Goal: Information Seeking & Learning: Stay updated

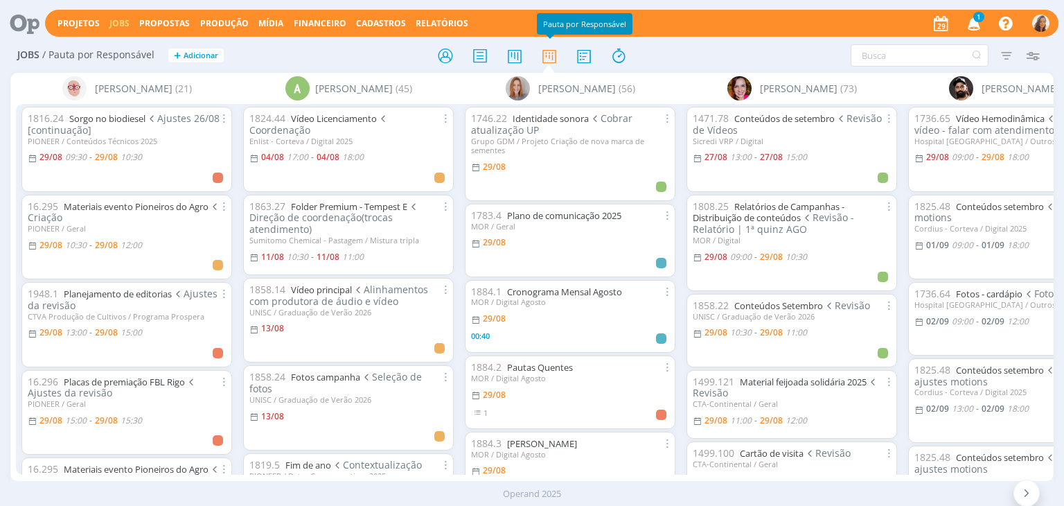
click at [984, 28] on icon "button" at bounding box center [974, 23] width 24 height 24
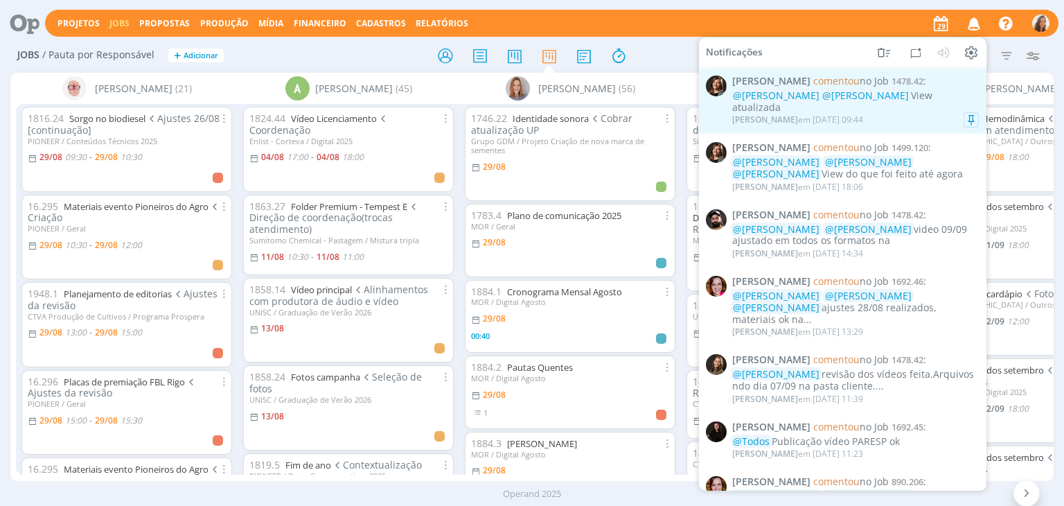
click at [947, 87] on span "[PERSON_NAME] comentou no Job 1478.42 :" at bounding box center [855, 82] width 247 height 12
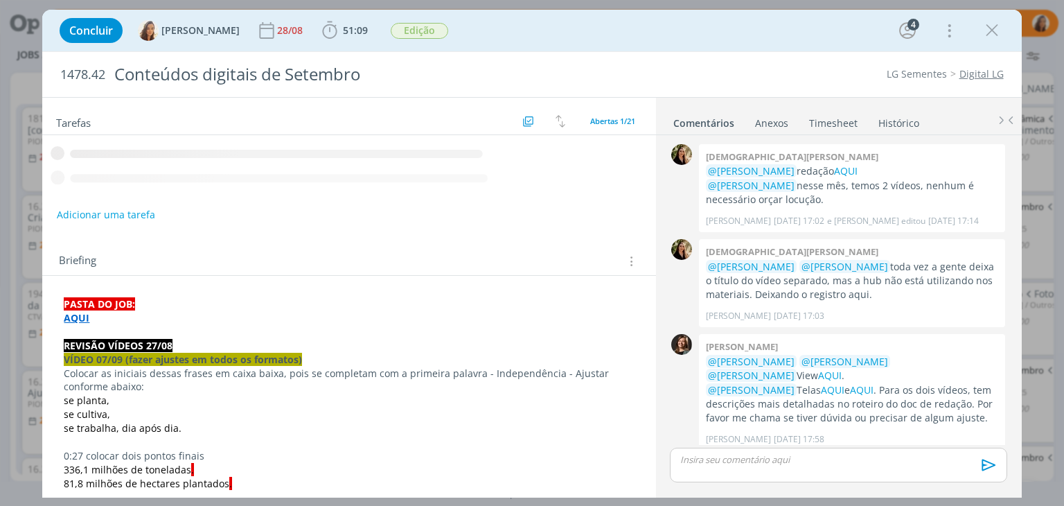
scroll to position [1153, 0]
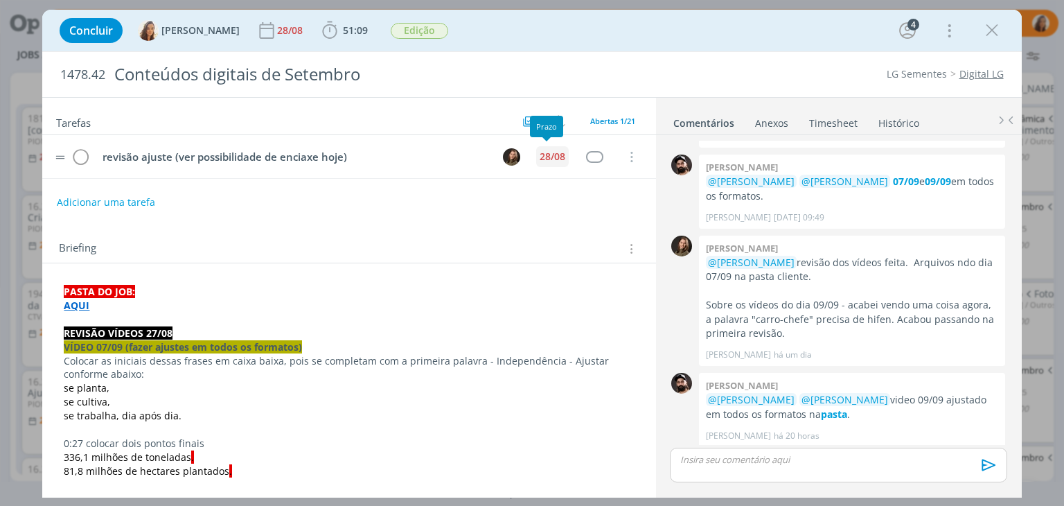
click at [540, 153] on div "28/08" at bounding box center [553, 157] width 26 height 10
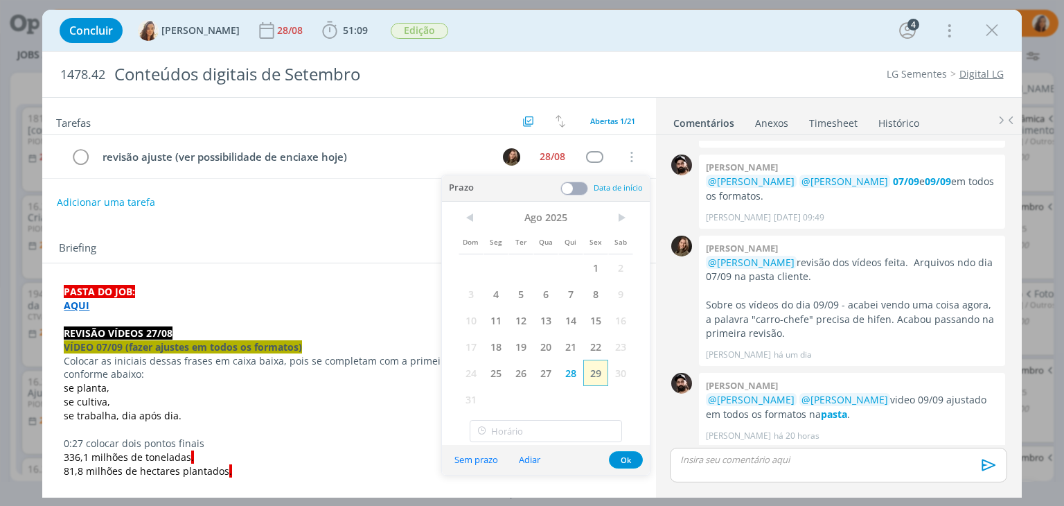
click at [603, 373] on span "29" at bounding box center [595, 373] width 25 height 26
click at [277, 27] on div "28/08" at bounding box center [291, 31] width 28 height 10
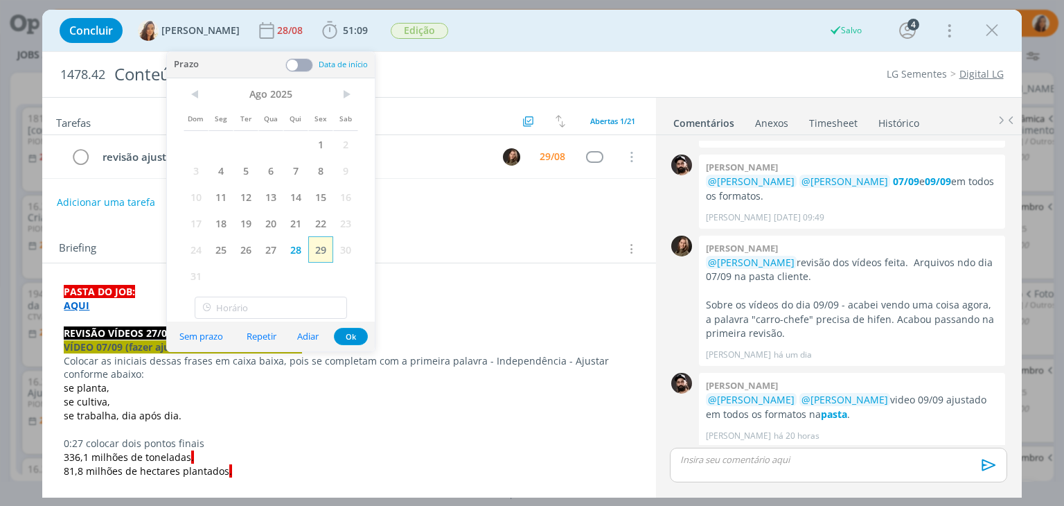
click at [324, 254] on span "29" at bounding box center [320, 249] width 25 height 26
click at [986, 33] on icon "dialog" at bounding box center [992, 30] width 21 height 21
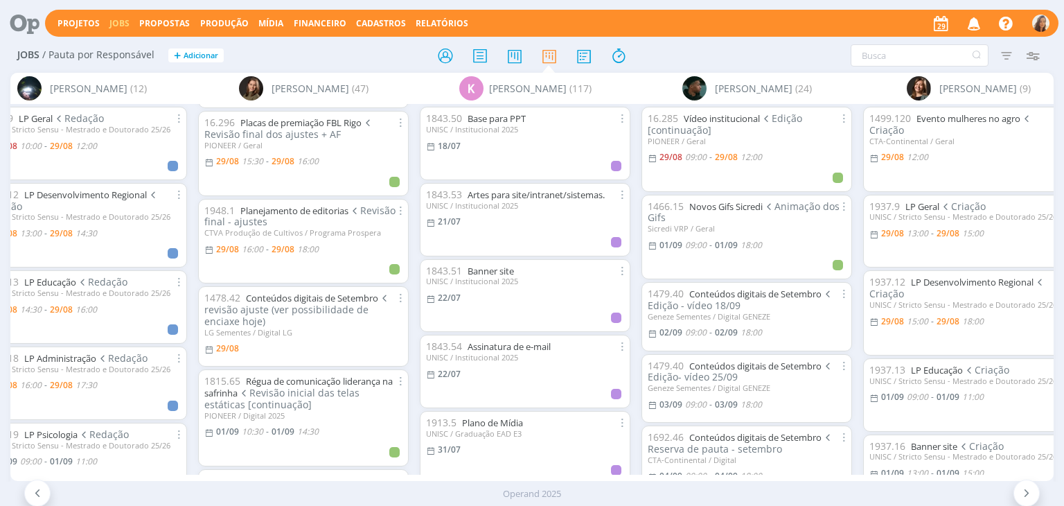
scroll to position [416, 0]
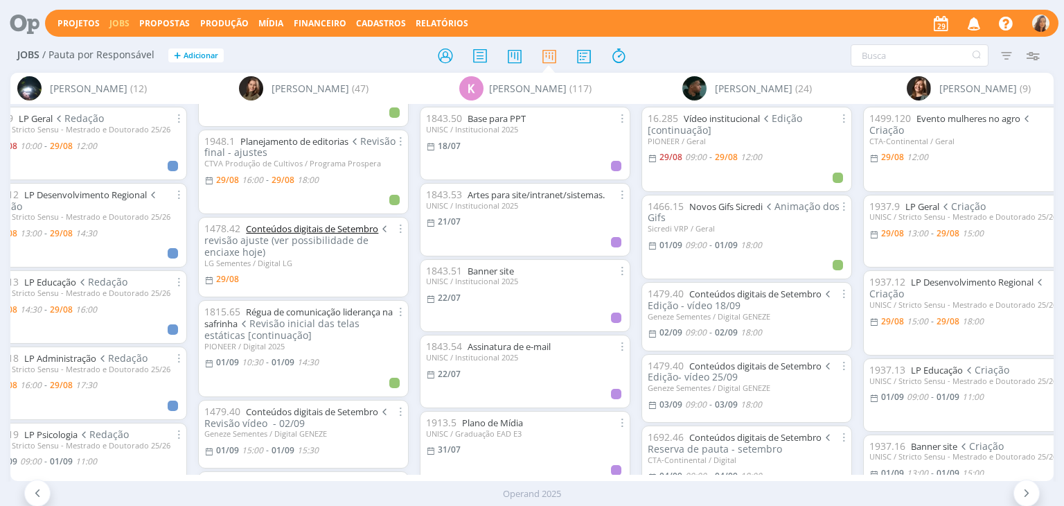
click at [289, 231] on link "Conteúdos digitais de Setembro" at bounding box center [312, 228] width 132 height 12
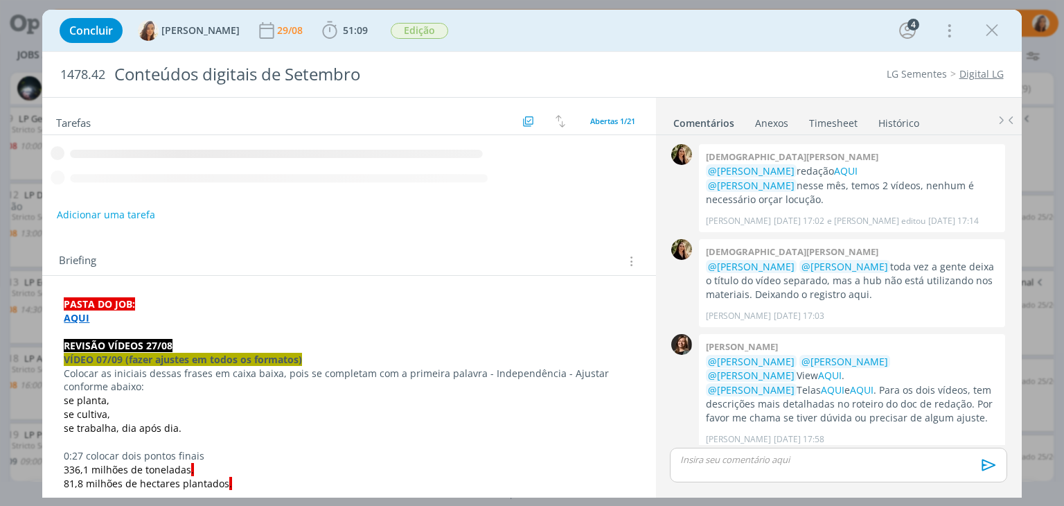
scroll to position [1153, 0]
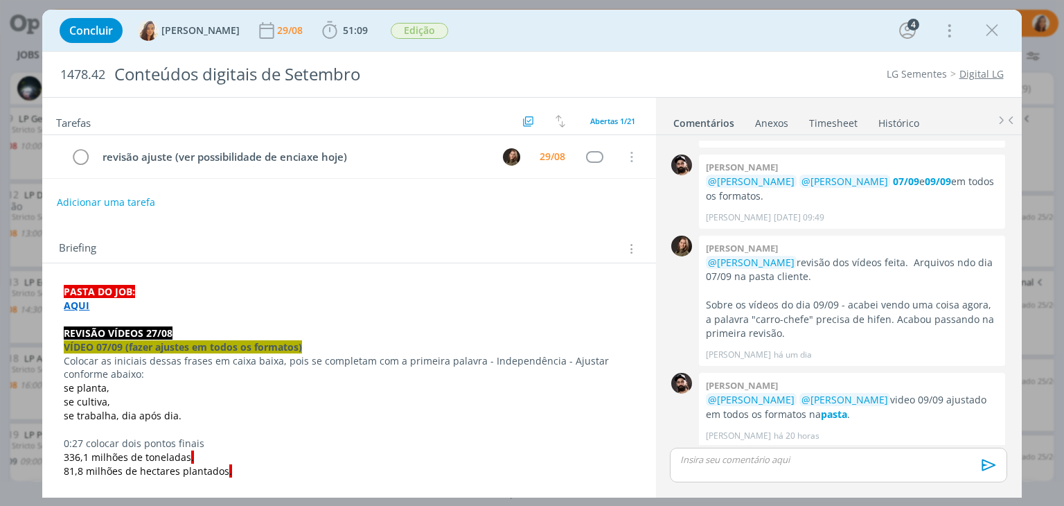
click at [971, 474] on link "AQUI" at bounding box center [975, 480] width 24 height 13
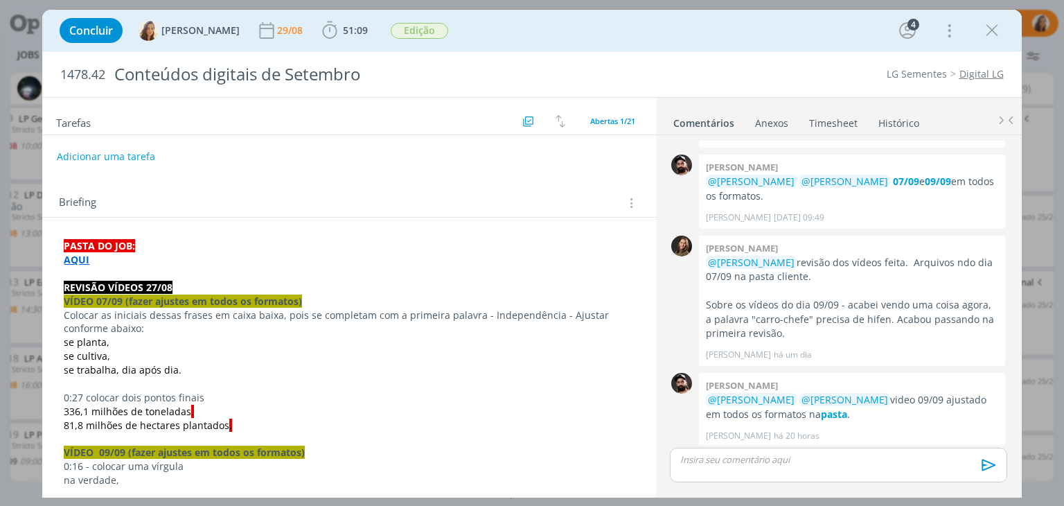
scroll to position [69, 0]
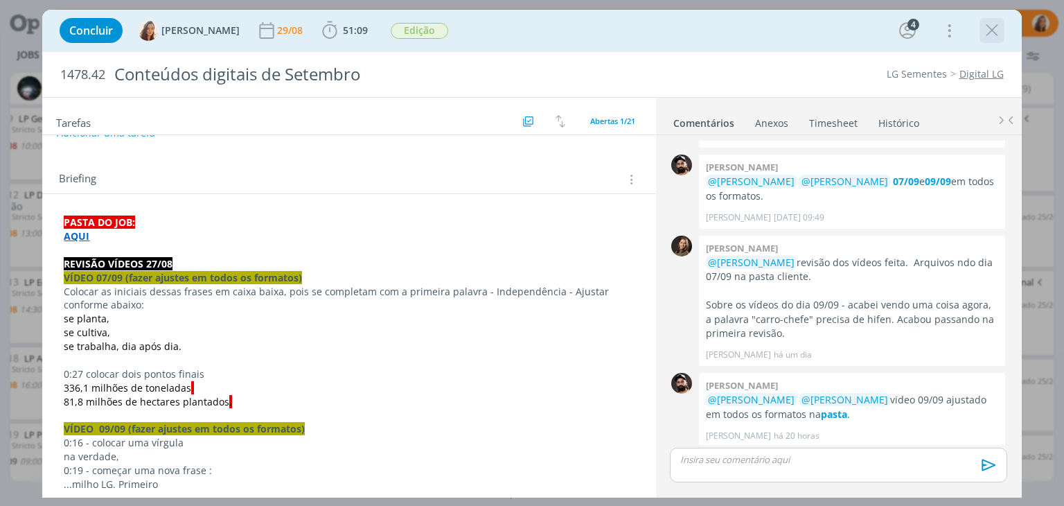
click at [995, 37] on icon "dialog" at bounding box center [992, 30] width 21 height 21
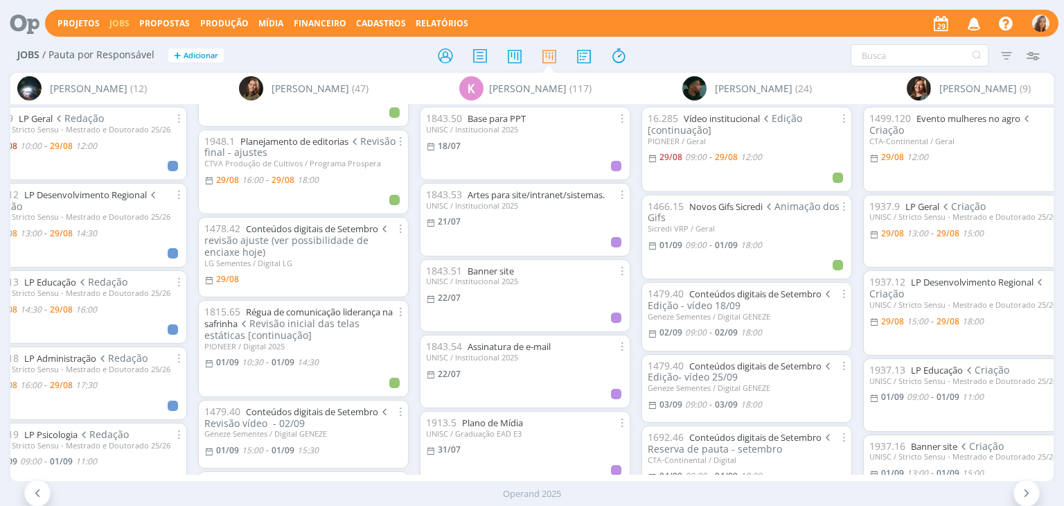
click at [974, 8] on div "Projetos Jobs Propostas Produção Mídia Financeiro Cadastros Relatórios Notifica…" at bounding box center [532, 22] width 1053 height 33
click at [974, 26] on icon "button" at bounding box center [974, 23] width 24 height 24
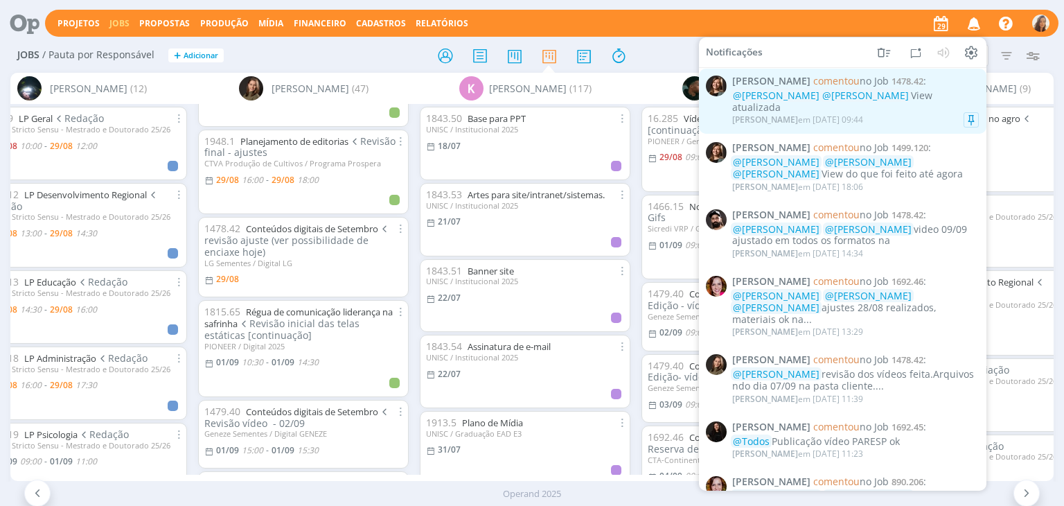
click at [936, 92] on div "@Amanda Oliveira @Vanessa Feron View atualizada" at bounding box center [855, 102] width 247 height 24
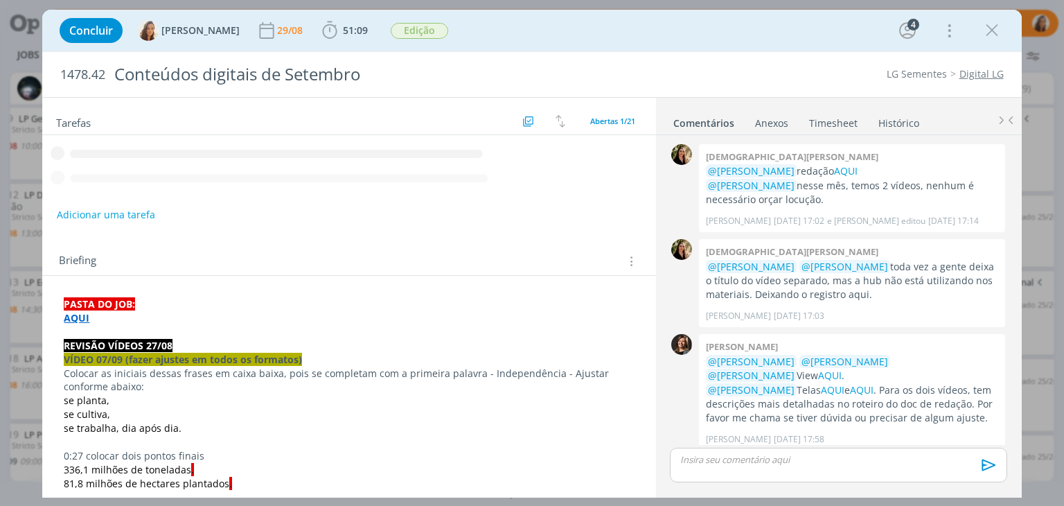
scroll to position [1153, 0]
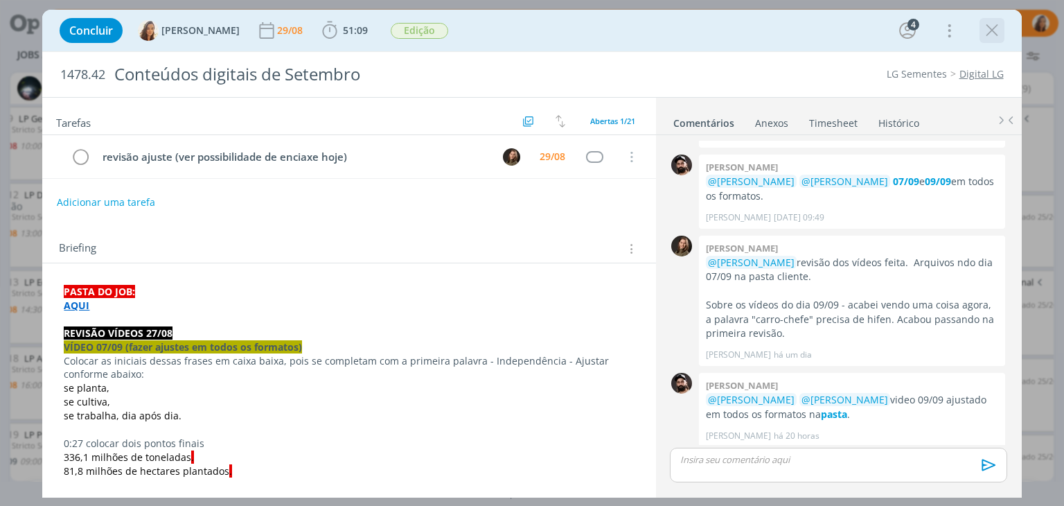
click at [992, 33] on icon "dialog" at bounding box center [992, 30] width 21 height 21
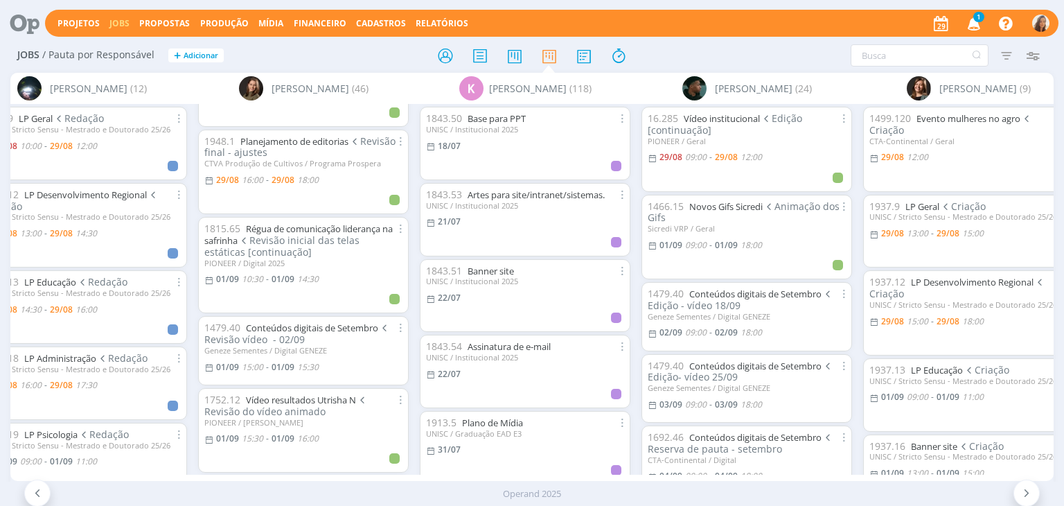
click at [967, 23] on icon "button" at bounding box center [974, 23] width 24 height 24
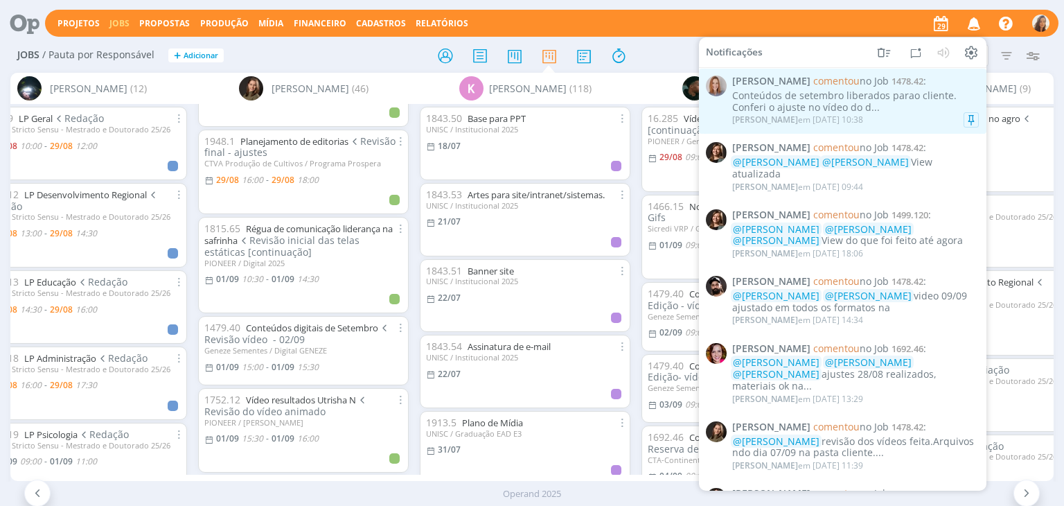
click at [843, 100] on div "Conteúdos de setembro liberados parao cliente. Conferi o ajuste no vídeo do d..." at bounding box center [855, 102] width 247 height 24
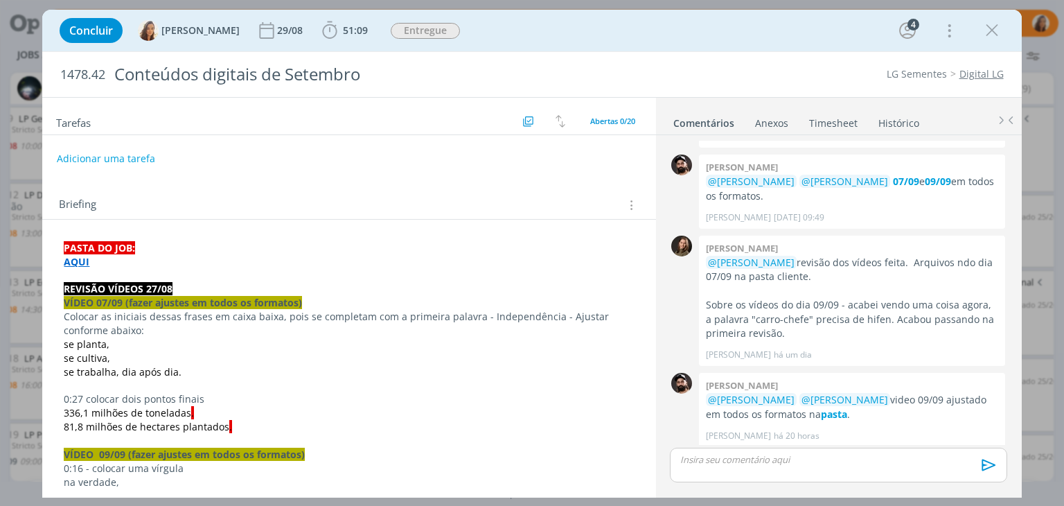
scroll to position [1233, 0]
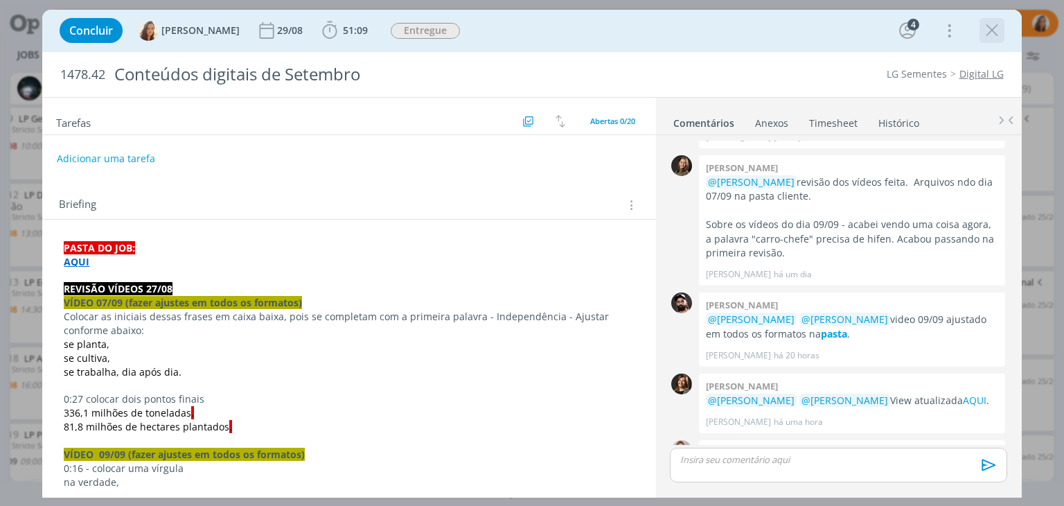
click at [993, 30] on icon "dialog" at bounding box center [992, 30] width 21 height 21
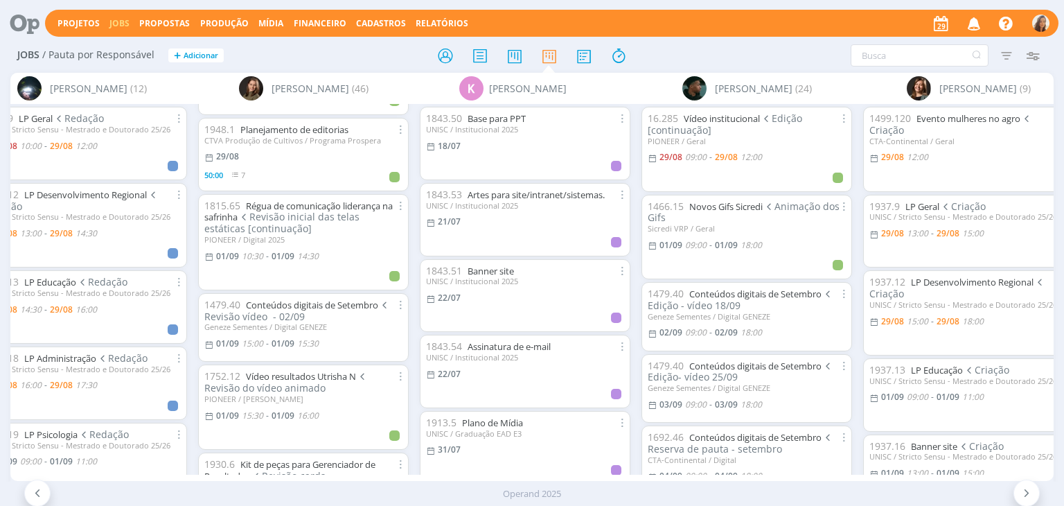
scroll to position [392, 0]
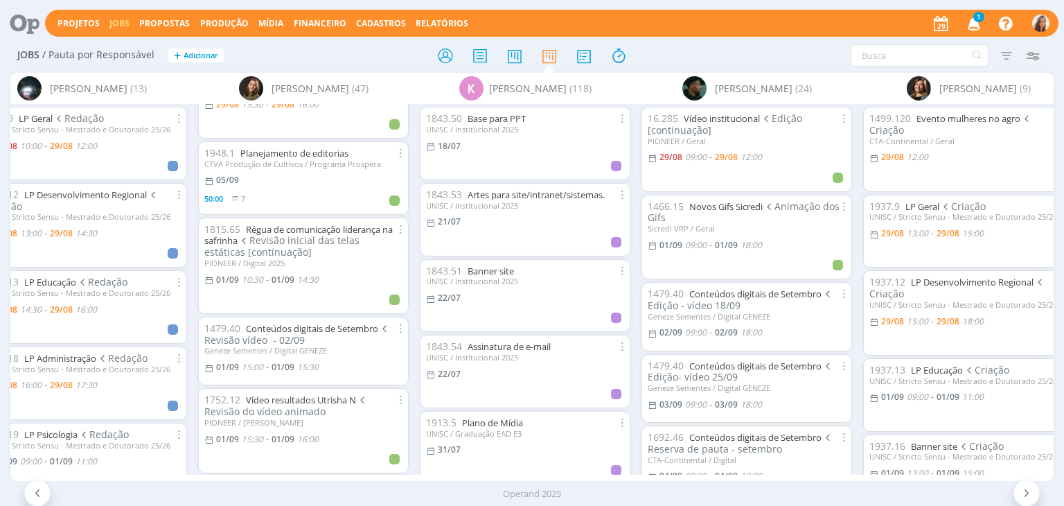
click at [974, 19] on icon "button" at bounding box center [974, 23] width 24 height 24
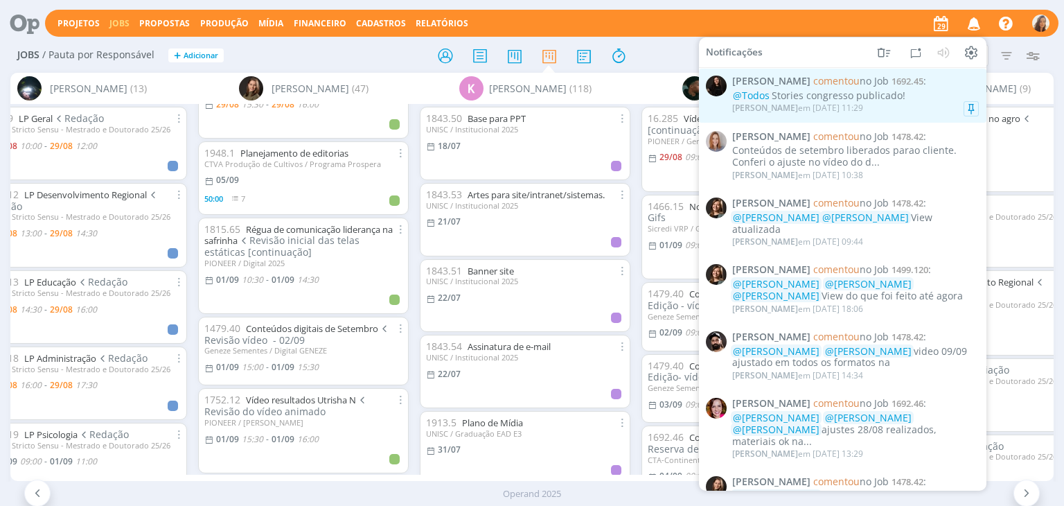
click at [922, 96] on div "@Todos Stories congresso publicado!" at bounding box center [855, 96] width 247 height 12
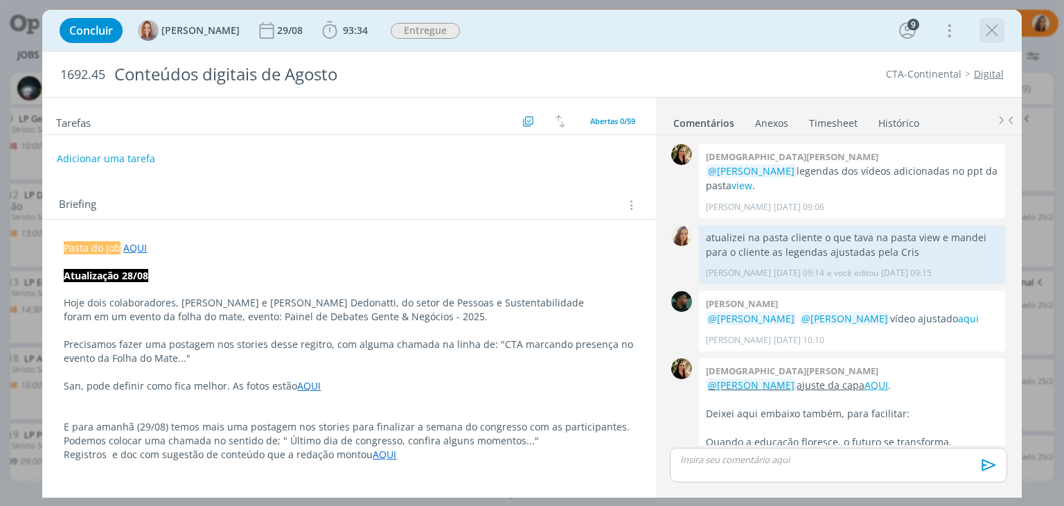
scroll to position [1224, 0]
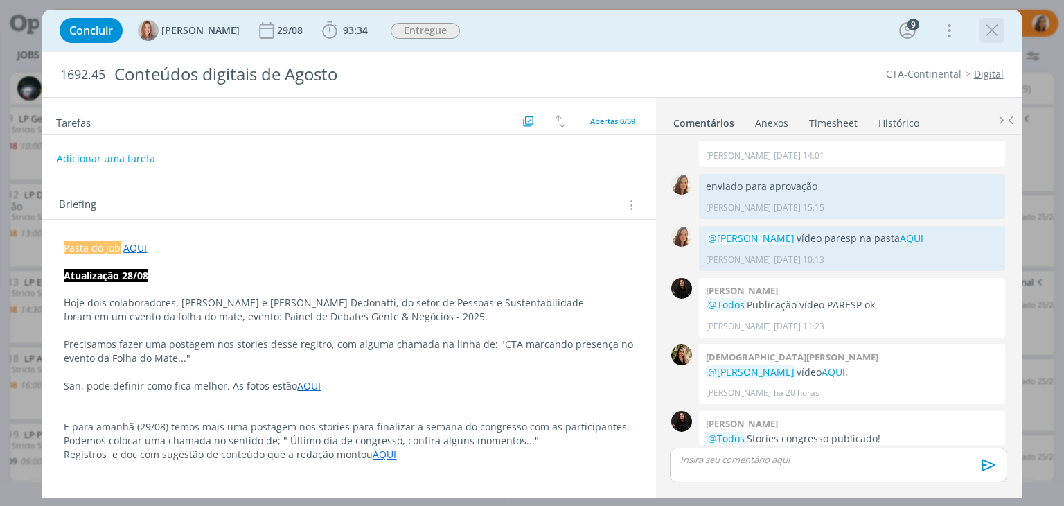
click at [996, 32] on icon "dialog" at bounding box center [992, 30] width 21 height 21
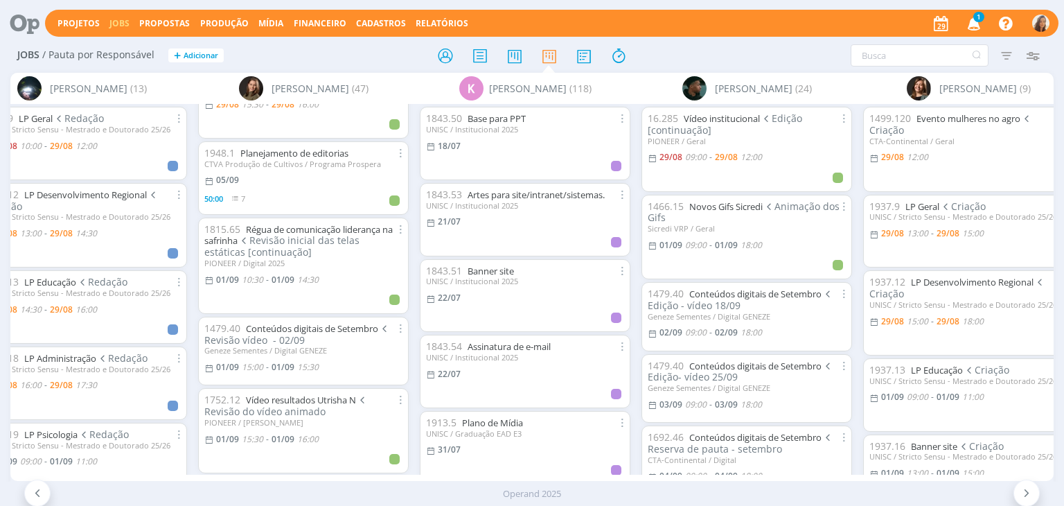
click at [980, 24] on icon "button" at bounding box center [974, 23] width 24 height 24
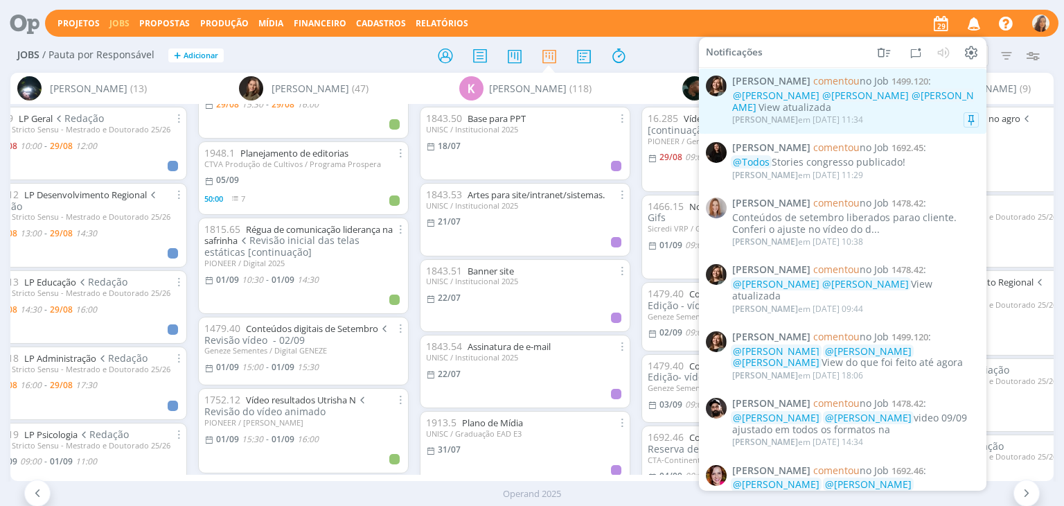
click at [840, 95] on span "@[PERSON_NAME]" at bounding box center [865, 95] width 87 height 13
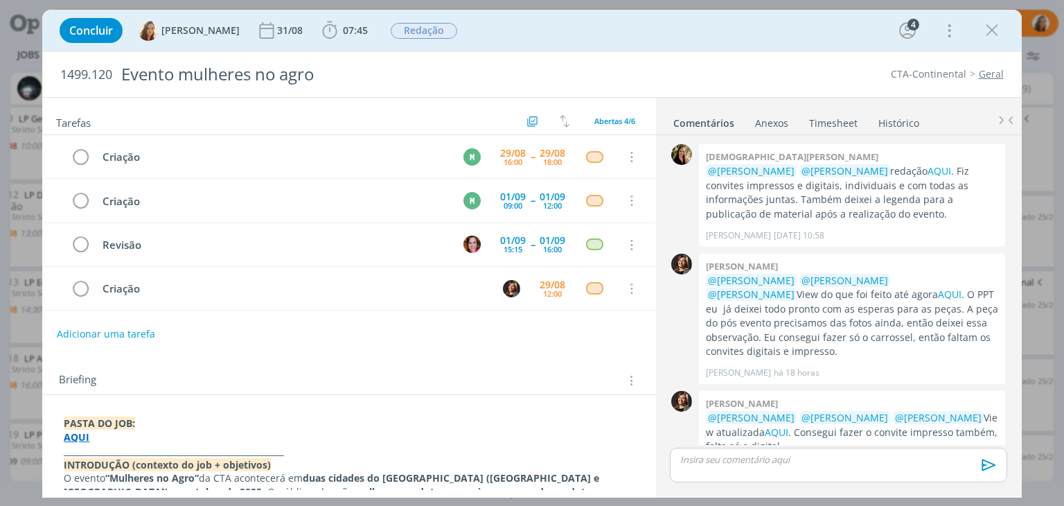
scroll to position [22, 0]
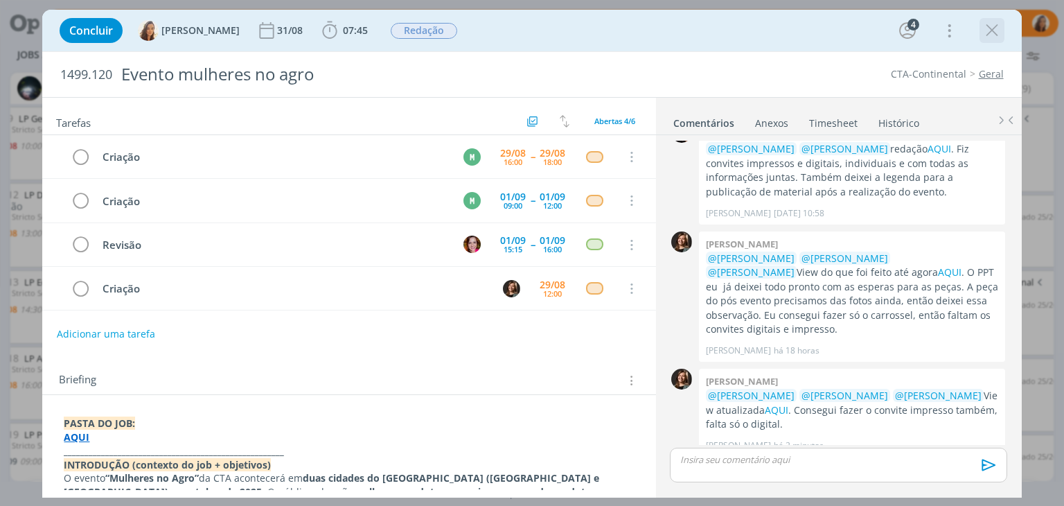
click at [993, 31] on icon "dialog" at bounding box center [992, 30] width 21 height 21
